Goal: Information Seeking & Learning: Check status

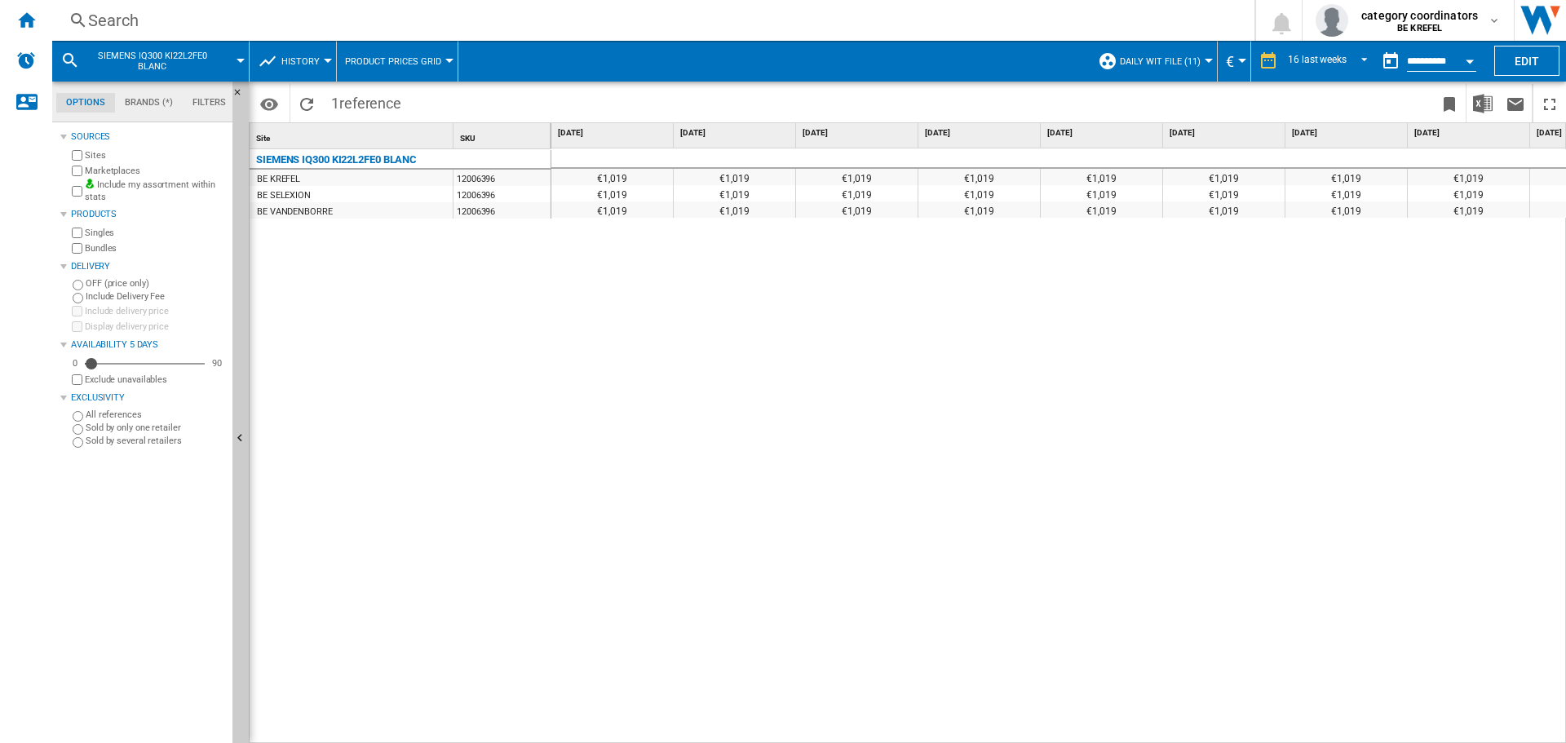
click at [128, 20] on div "Search" at bounding box center [650, 20] width 1124 height 23
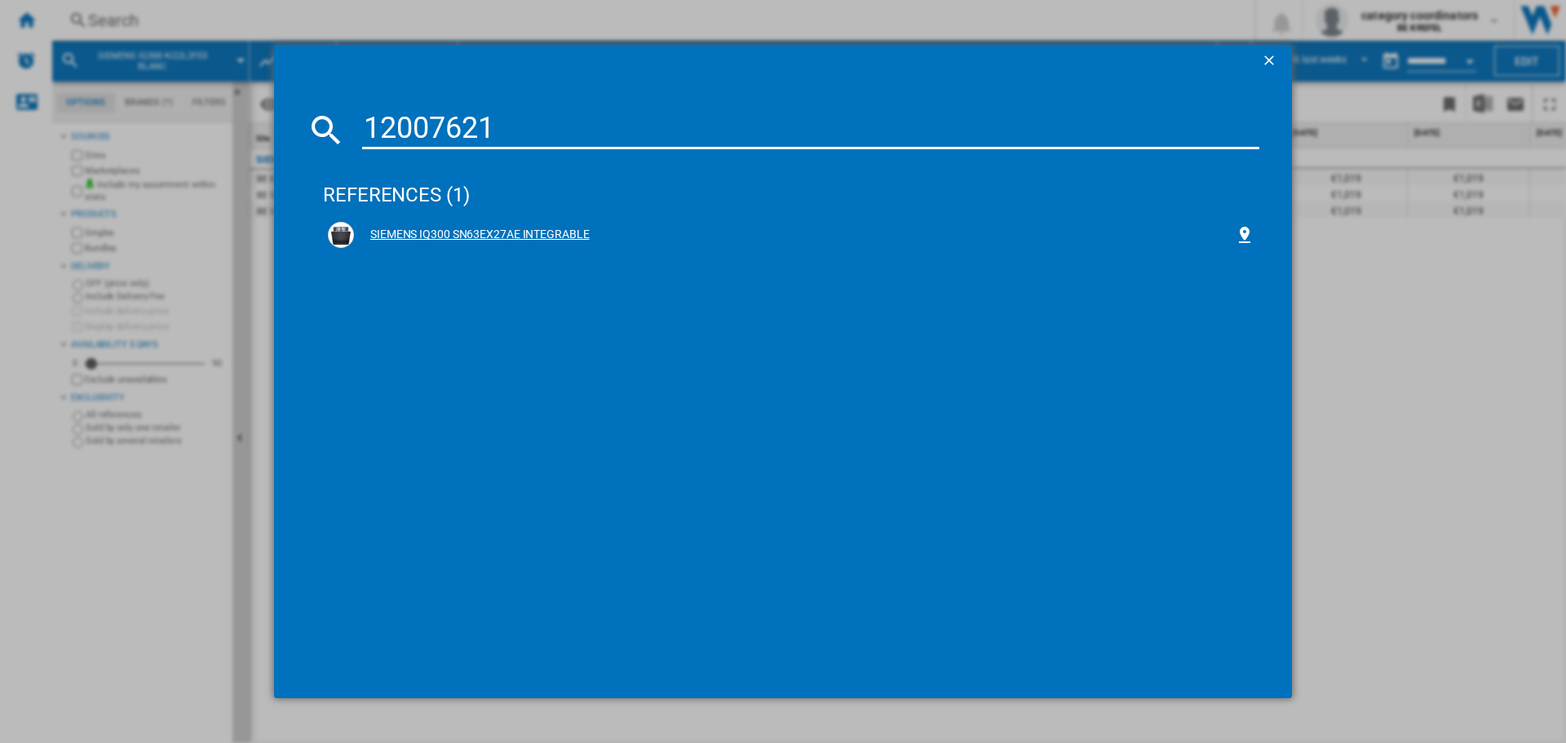
type input "12007621"
click at [427, 224] on div "SIEMENS IQ300 SN63EX27AE INTEGRABLE" at bounding box center [791, 235] width 927 height 26
click at [486, 229] on div "SIEMENS IQ300 SN63EX27AE INTEGRABLE" at bounding box center [794, 235] width 881 height 16
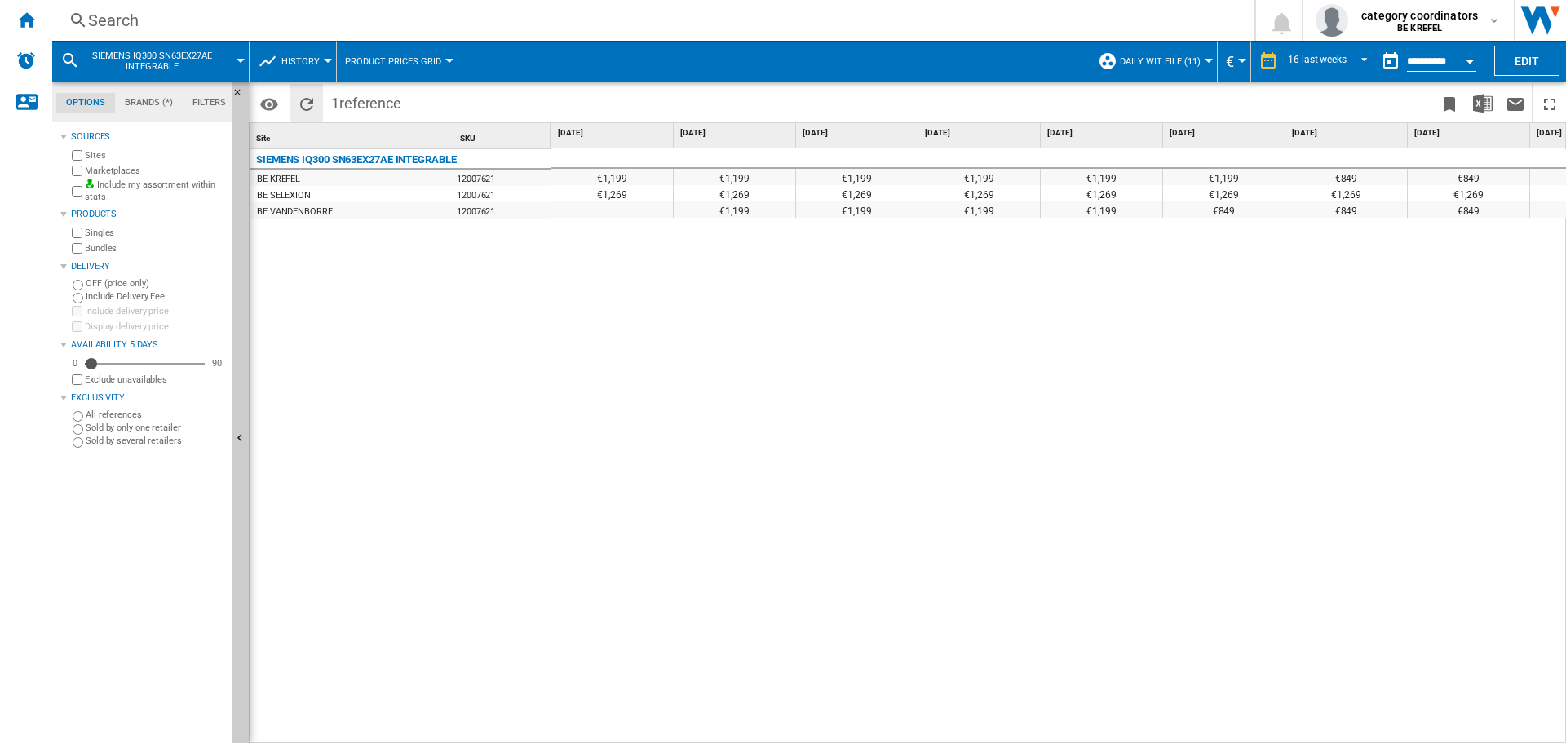
click at [319, 98] on button "Reload" at bounding box center [306, 103] width 33 height 38
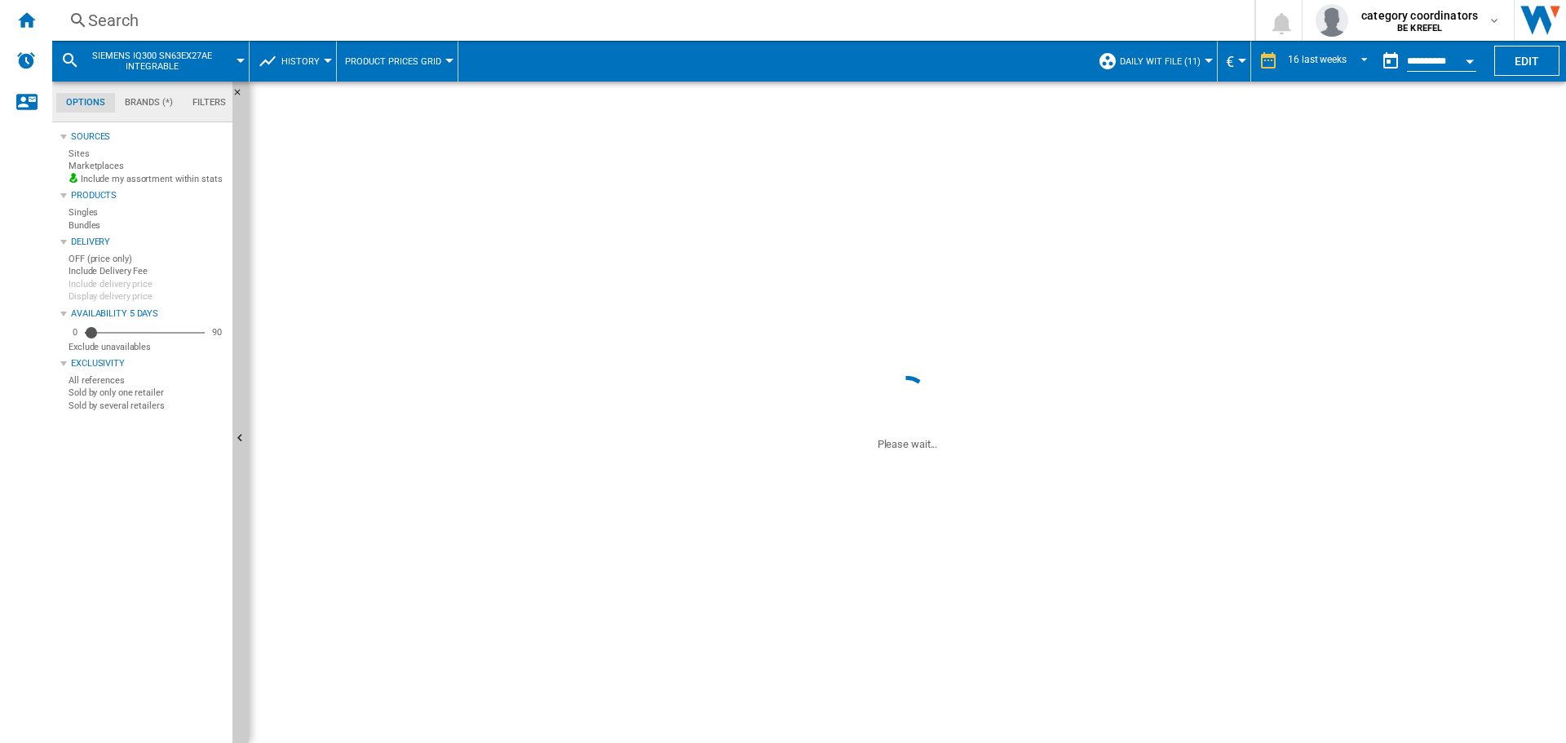
click at [241, 33] on div "Search Search 0 category coordinators BE KREFEL BE KREFEL My settings Logout" at bounding box center [809, 20] width 1514 height 41
click at [232, 22] on div "Search" at bounding box center [650, 20] width 1124 height 23
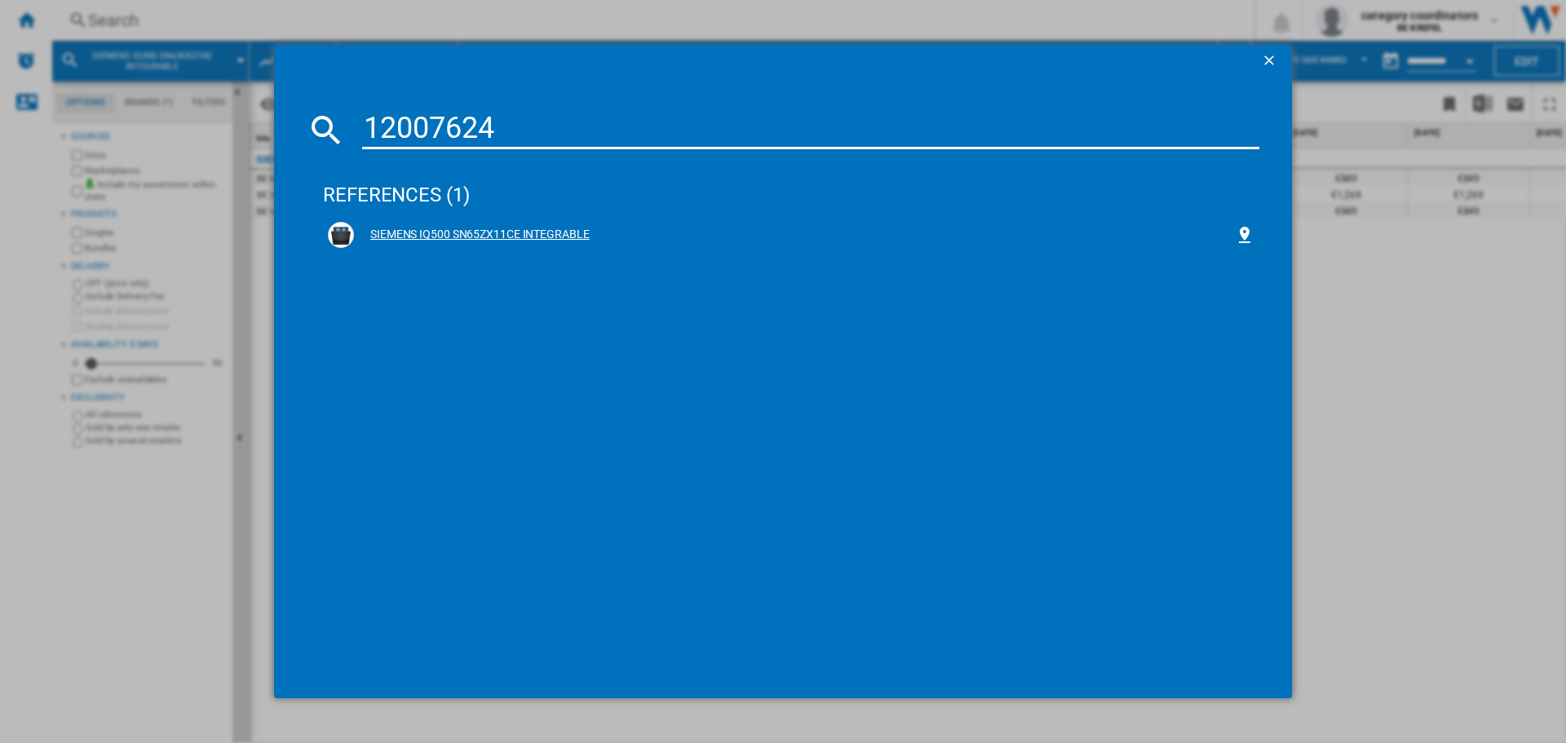
type input "12007624"
click at [447, 228] on div "SIEMENS IQ500 SN65ZX11CE INTEGRABLE" at bounding box center [794, 235] width 881 height 16
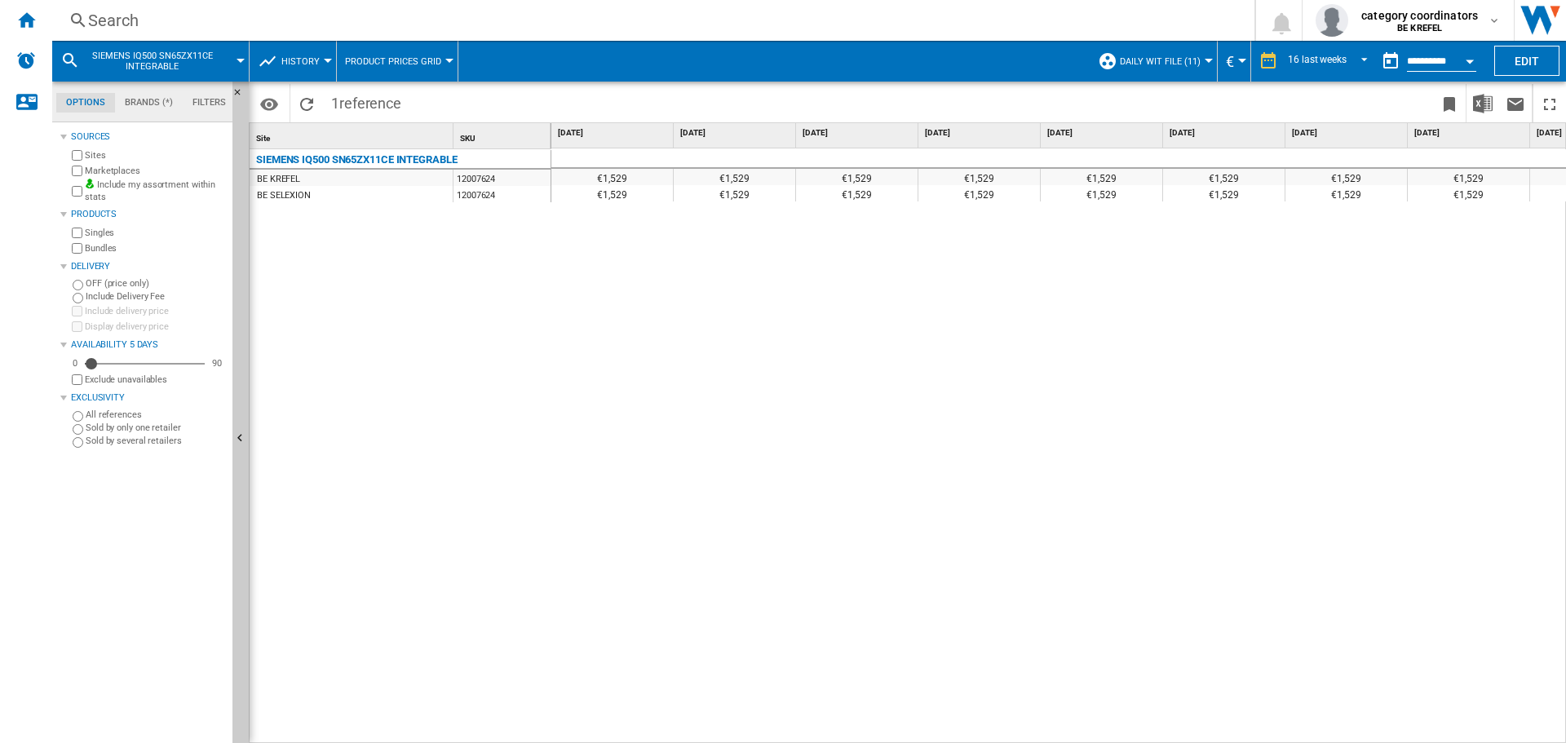
click at [1023, 711] on div "€1,529 €1,529 €1,529 €1,529 €1,529 €1,529 €1,529 €1,529 €1,529 €1,529 €1,529 €1…" at bounding box center [1059, 445] width 1016 height 595
click at [113, 4] on div "Search Search 0 category coordinators BE KREFEL BE KREFEL My settings Logout" at bounding box center [809, 20] width 1514 height 41
click at [112, 24] on div "Search" at bounding box center [650, 20] width 1124 height 23
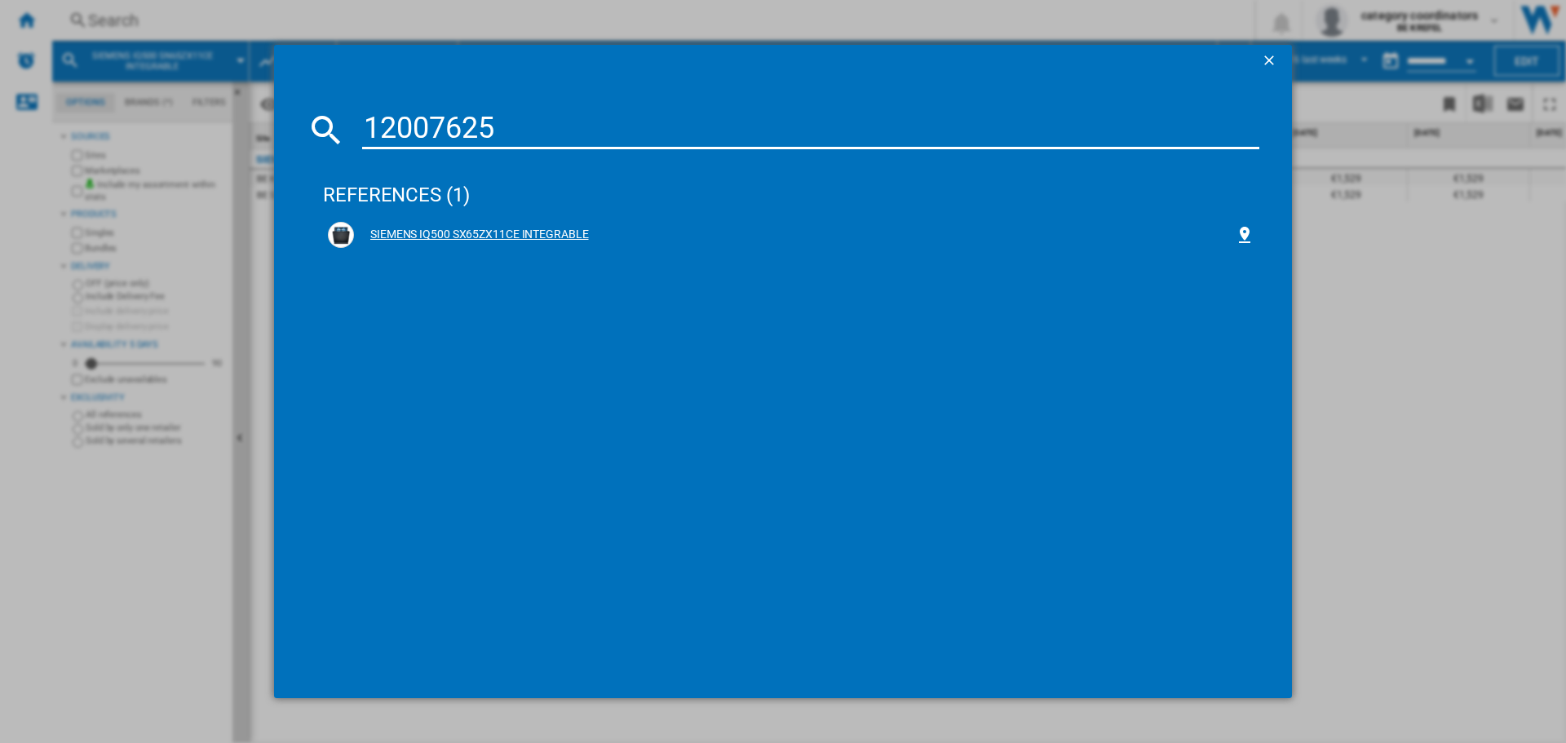
type input "12007625"
click at [540, 229] on div "SIEMENS IQ500 SX65ZX11CE INTEGRABLE" at bounding box center [794, 235] width 881 height 16
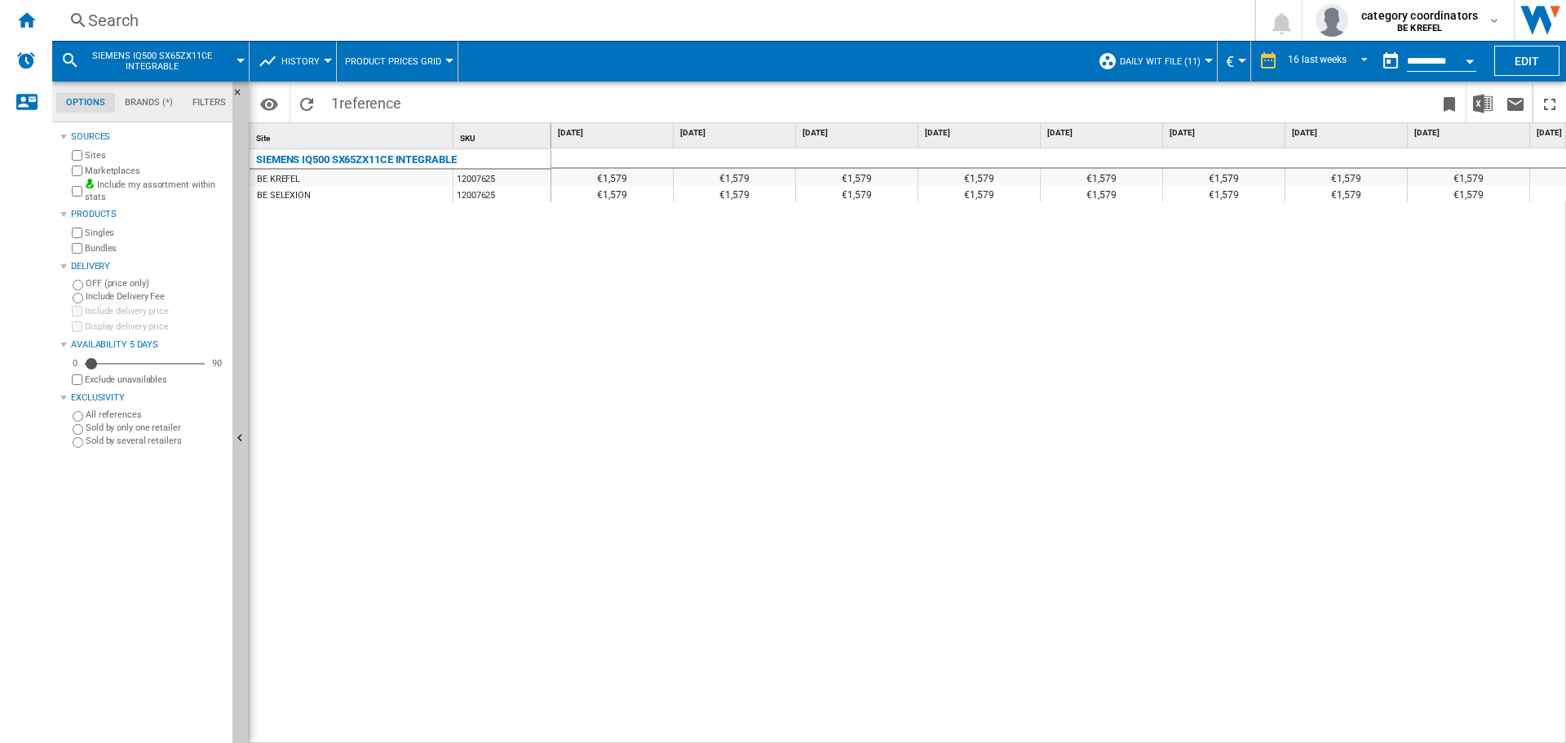
click at [1437, 599] on div "€1,579 €1,579 €1,579 €1,579 €1,579 €1,579 €1,579 €1,579 €1,579 €1,579 €1,579 €1…" at bounding box center [1059, 445] width 1016 height 595
click at [1419, 359] on div "€1,579 €1,579 €1,579 €1,579 €1,579 €1,579 €1,579 €1,579 €1,579 €1,579 €1,579 €1…" at bounding box center [1059, 445] width 1016 height 595
